Goal: Task Accomplishment & Management: Use online tool/utility

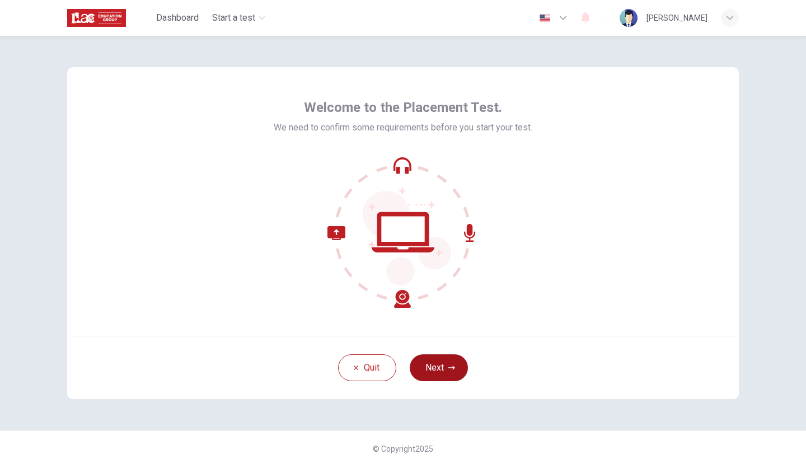
click at [440, 368] on button "Next" at bounding box center [439, 367] width 58 height 27
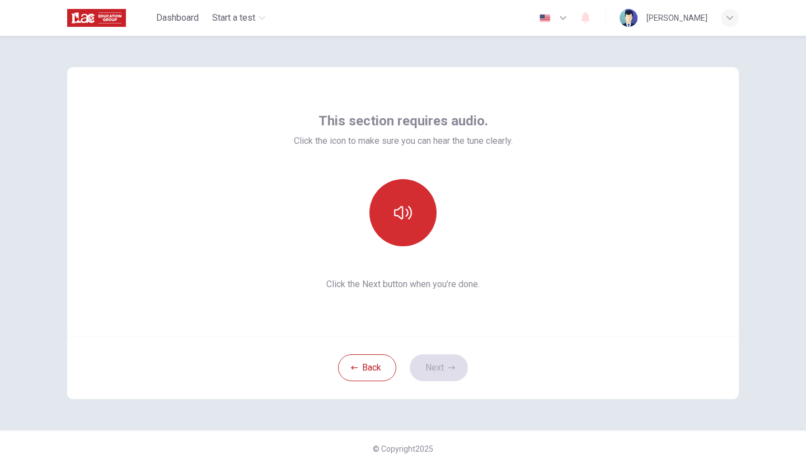
click at [416, 222] on button "button" at bounding box center [403, 212] width 67 height 67
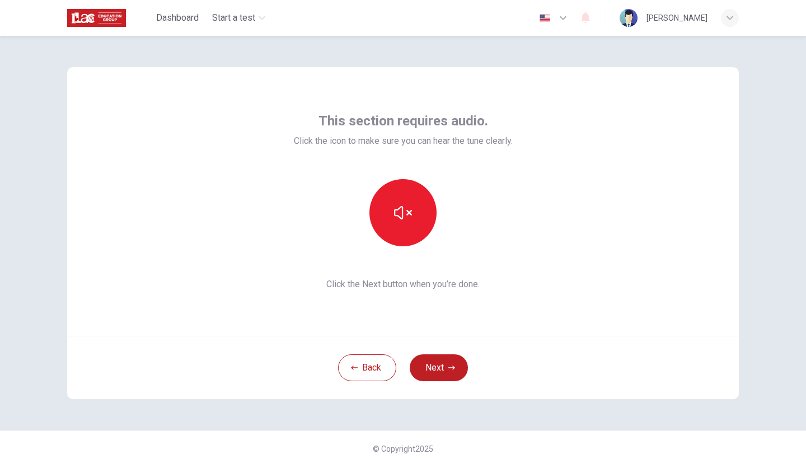
click at [496, 353] on div "Back Next" at bounding box center [403, 367] width 672 height 63
click at [416, 221] on button "button" at bounding box center [403, 212] width 67 height 67
click at [455, 363] on button "Next" at bounding box center [439, 367] width 58 height 27
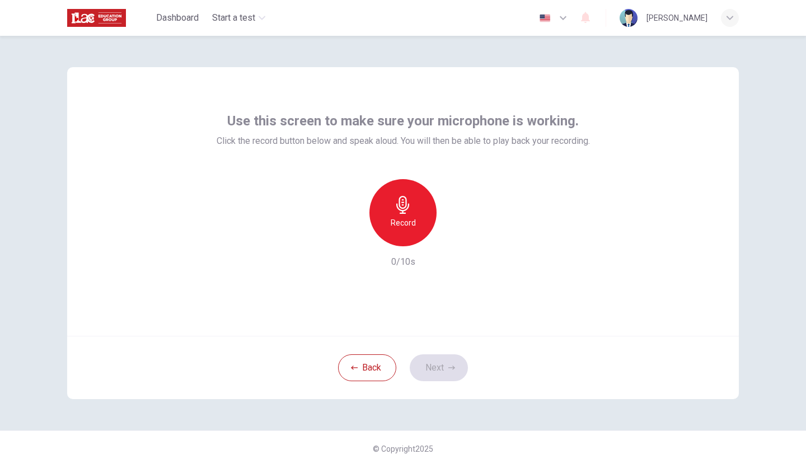
click at [403, 214] on div "Record" at bounding box center [403, 212] width 67 height 67
click at [370, 362] on button "Back" at bounding box center [367, 367] width 58 height 27
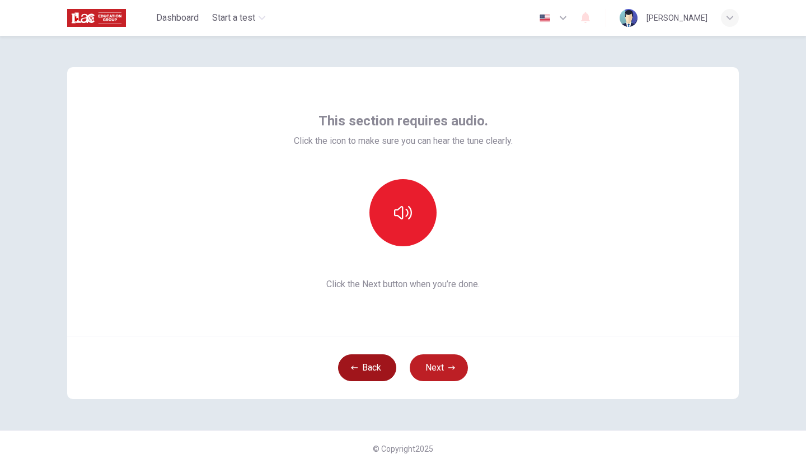
click at [370, 362] on button "Back" at bounding box center [367, 367] width 58 height 27
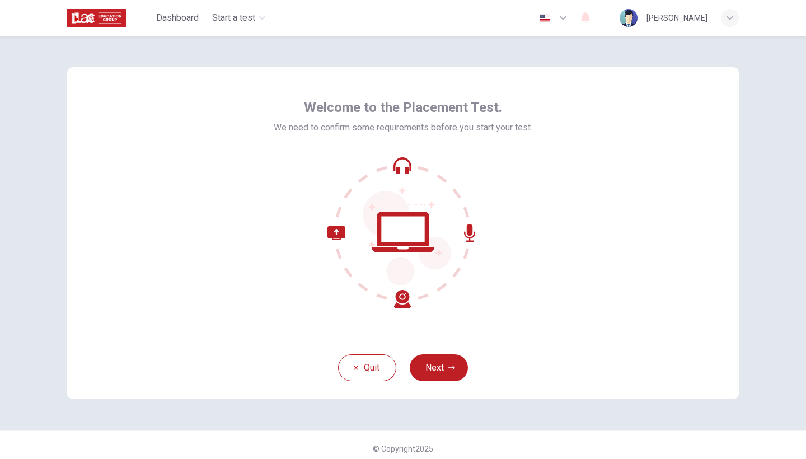
click at [505, 241] on div at bounding box center [403, 232] width 259 height 151
click at [362, 366] on button "Quit" at bounding box center [367, 367] width 58 height 27
